Goal: Task Accomplishment & Management: Manage account settings

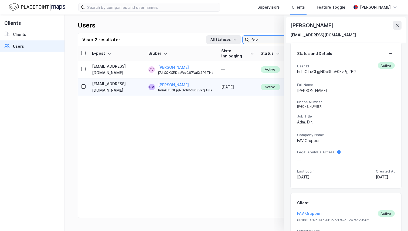
click at [267, 37] on input "fav" at bounding box center [286, 40] width 74 height 8
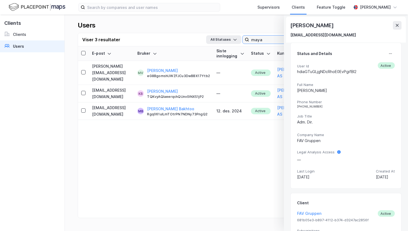
type input "maya"
click at [396, 33] on div "[EMAIL_ADDRESS][DOMAIN_NAME]" at bounding box center [345, 35] width 111 height 6
click at [396, 28] on button at bounding box center [397, 25] width 9 height 9
